Goal: Submit feedback/report problem: Submit feedback/report problem

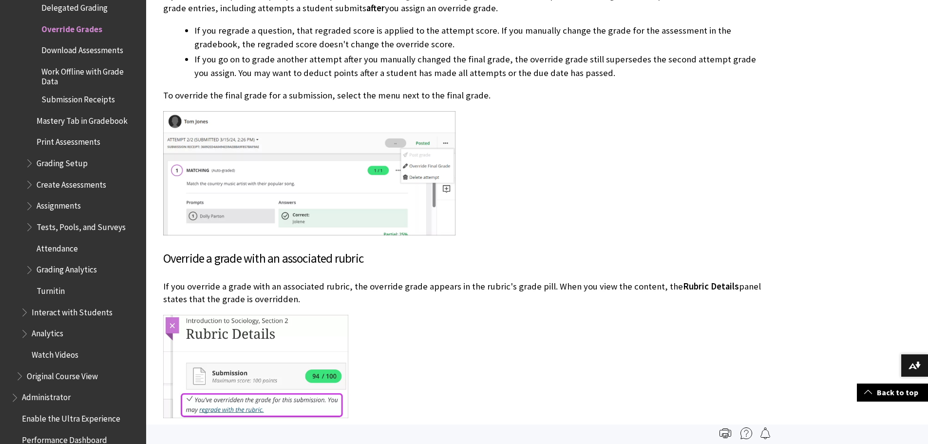
scroll to position [390, 0]
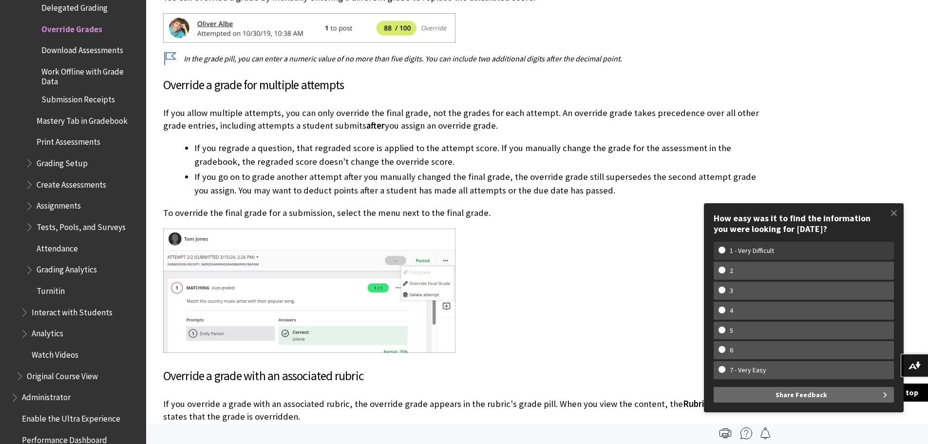
click at [735, 248] on w-span "1 - Very Difficult" at bounding box center [752, 251] width 67 height 8
click at [725, 248] on input "1 - Very Difficult" at bounding box center [722, 250] width 6 height 6
radio input "true"
click at [726, 250] on w-span "1 - Very Difficult" at bounding box center [752, 251] width 67 height 8
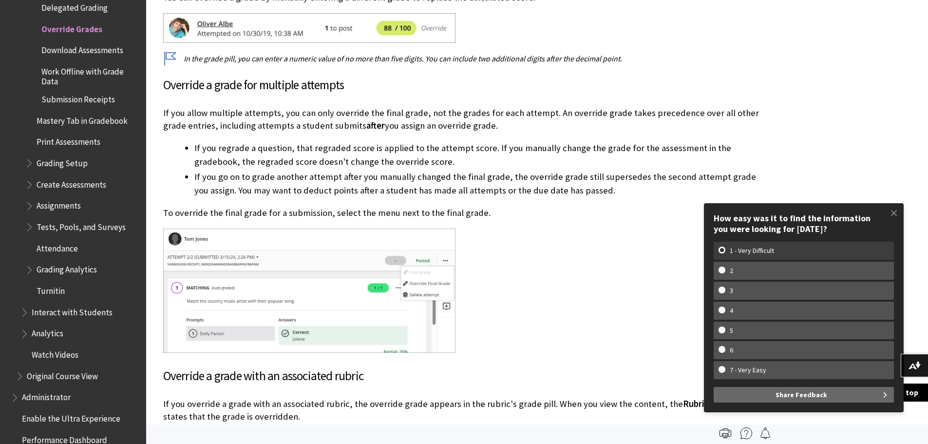
click at [725, 250] on input "1 - Very Difficult" at bounding box center [722, 250] width 6 height 6
click at [502, 250] on div at bounding box center [465, 292] width 604 height 126
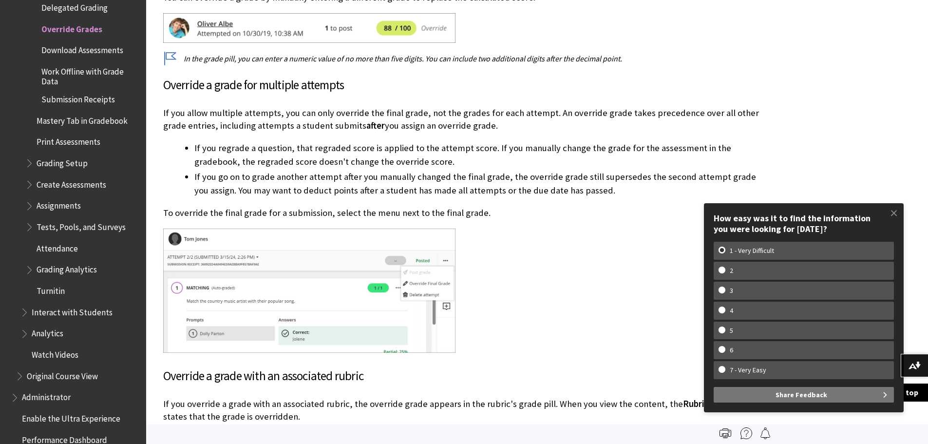
click at [881, 394] on button "Share Feedback" at bounding box center [804, 395] width 180 height 16
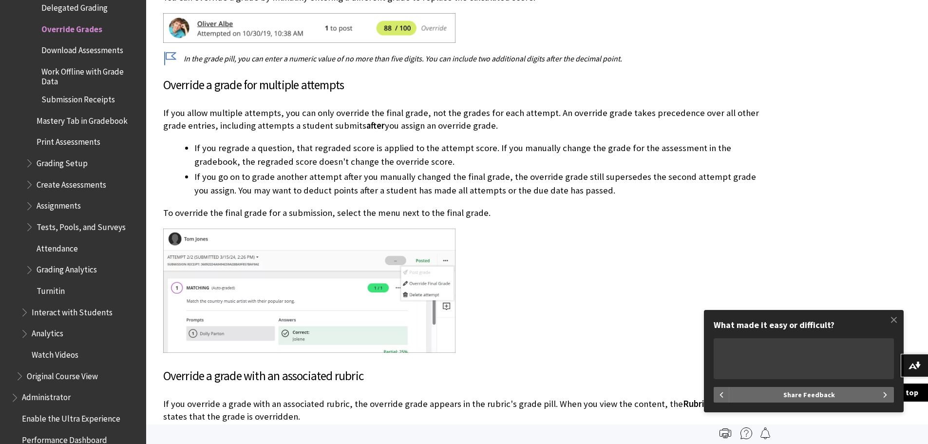
click at [789, 365] on textarea "What made it easy or difficult?" at bounding box center [804, 358] width 180 height 41
type textarea "The information available never matches what I see in Blackboard"
click at [803, 395] on span "Share Feedback" at bounding box center [809, 395] width 52 height 16
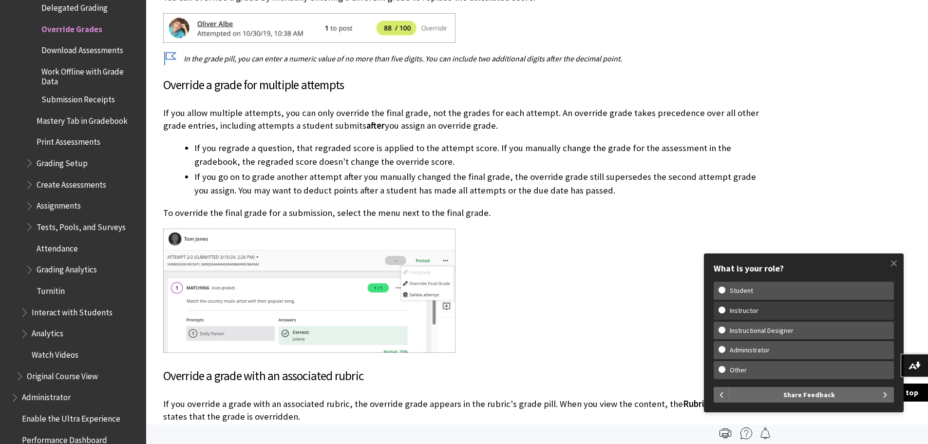
click at [720, 308] on w-span "Instructor" at bounding box center [804, 310] width 171 height 8
click at [720, 308] on input "Instructor" at bounding box center [722, 309] width 6 height 6
radio input "true"
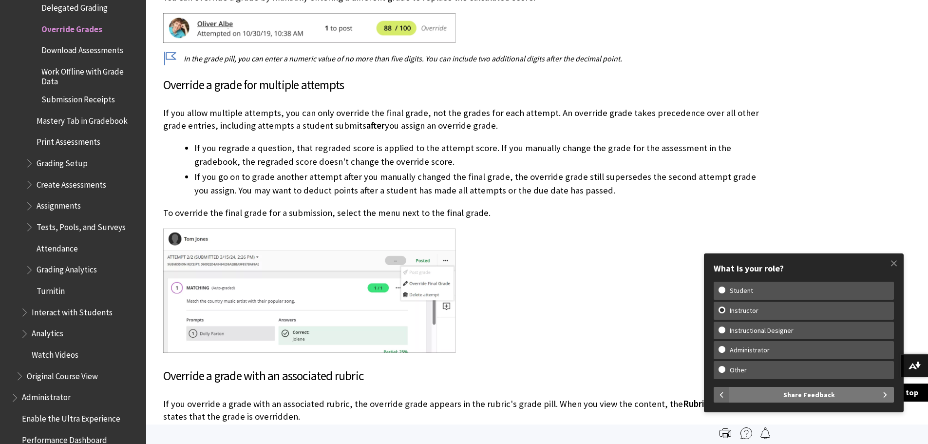
click at [806, 399] on span "Share Feedback" at bounding box center [809, 395] width 52 height 16
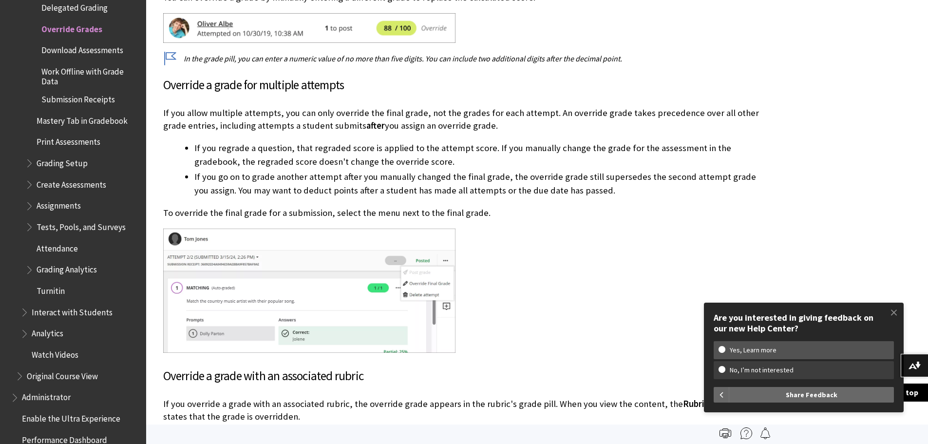
click at [726, 370] on w-span "No, I’m not interested" at bounding box center [762, 370] width 86 height 8
click at [725, 370] on input "No, I’m not interested" at bounding box center [722, 369] width 6 height 6
radio input "true"
click at [790, 397] on span "Share Feedback" at bounding box center [812, 395] width 52 height 16
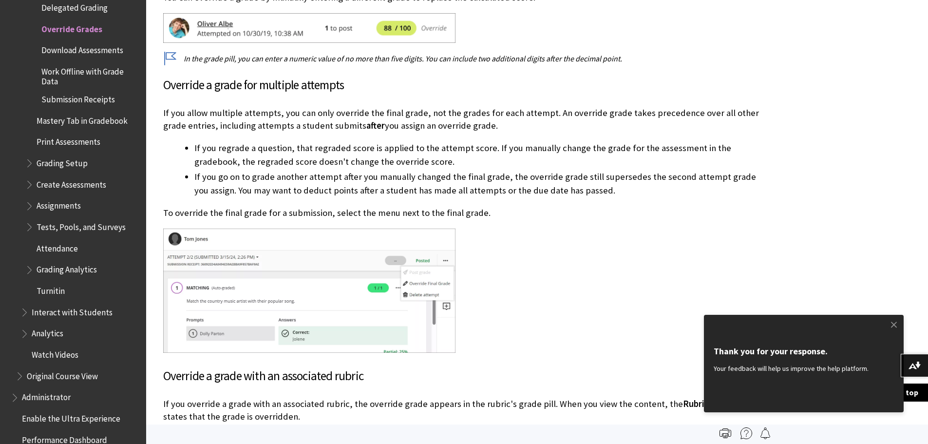
click at [635, 288] on div at bounding box center [465, 292] width 604 height 126
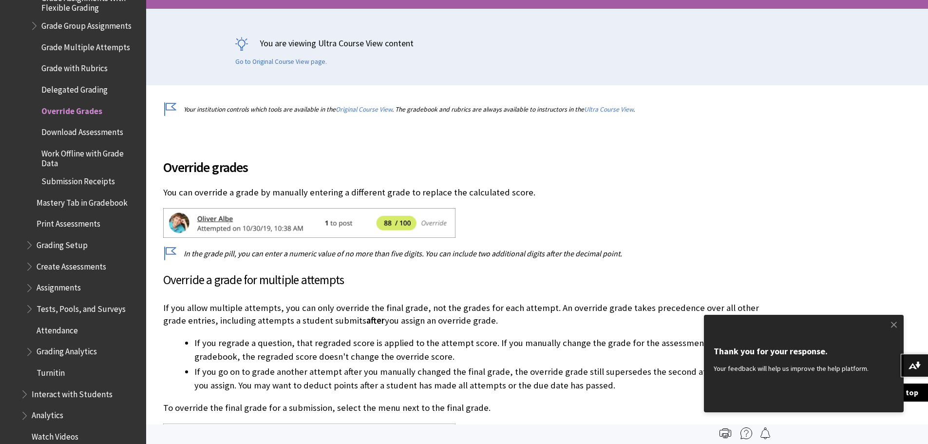
scroll to position [1655, 0]
